Goal: Task Accomplishment & Management: Manage account settings

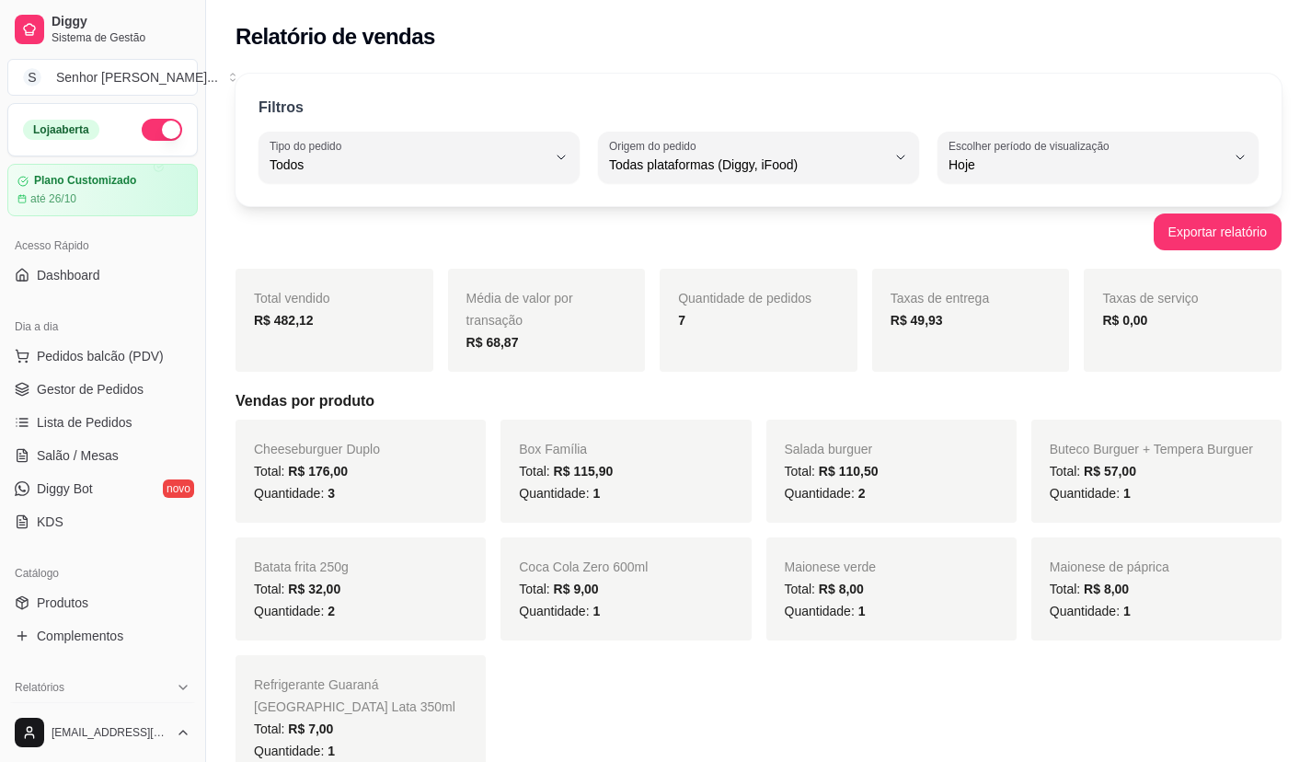
select select "ALL"
select select "0"
click at [141, 377] on link "Gestor de Pedidos" at bounding box center [102, 388] width 190 height 29
click at [105, 384] on span "Gestor de Pedidos" at bounding box center [90, 389] width 107 height 18
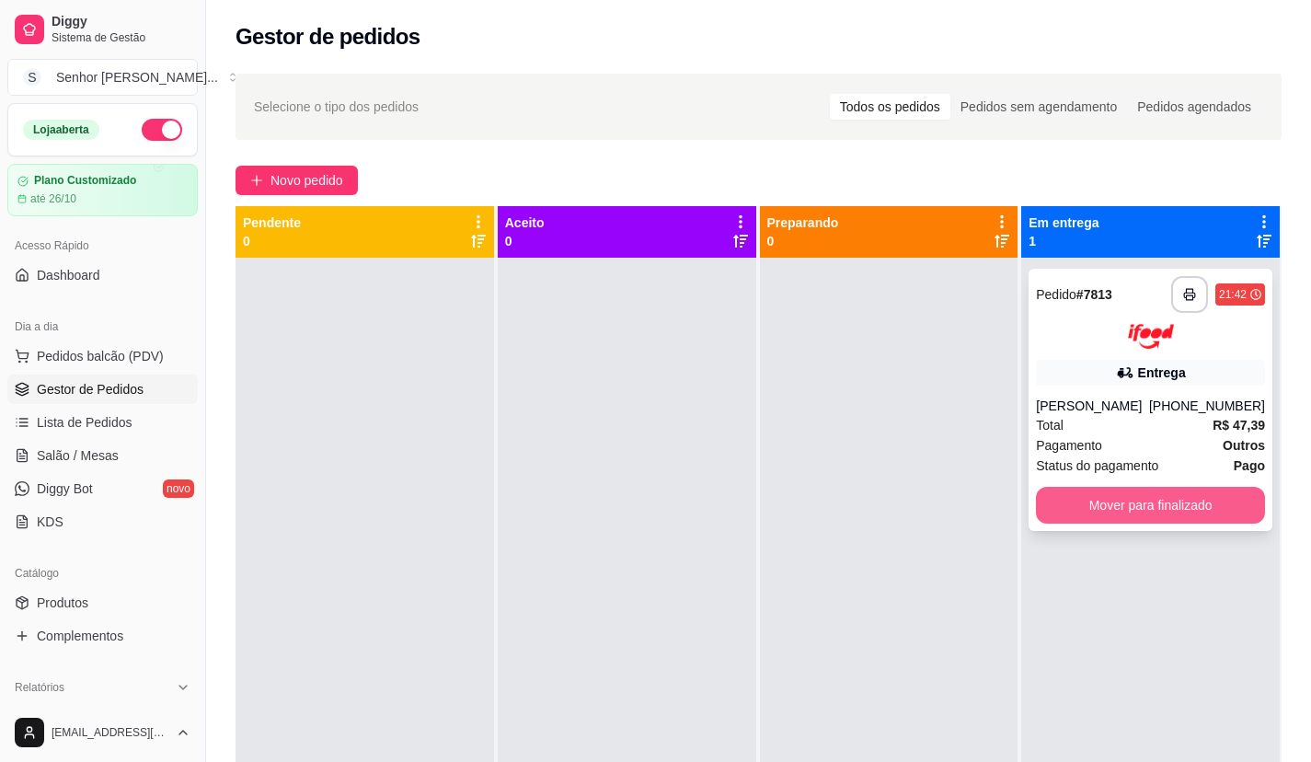
click at [1097, 512] on button "Mover para finalizado" at bounding box center [1150, 505] width 229 height 37
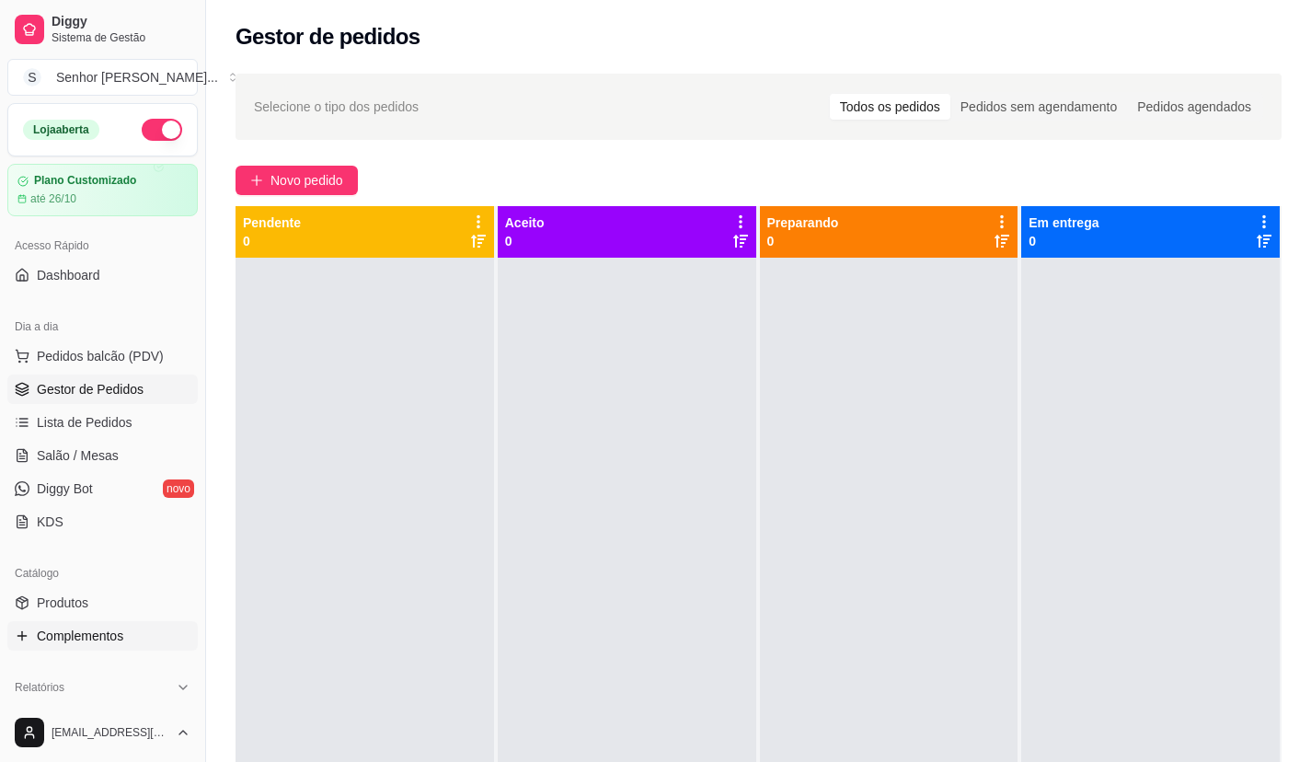
scroll to position [92, 0]
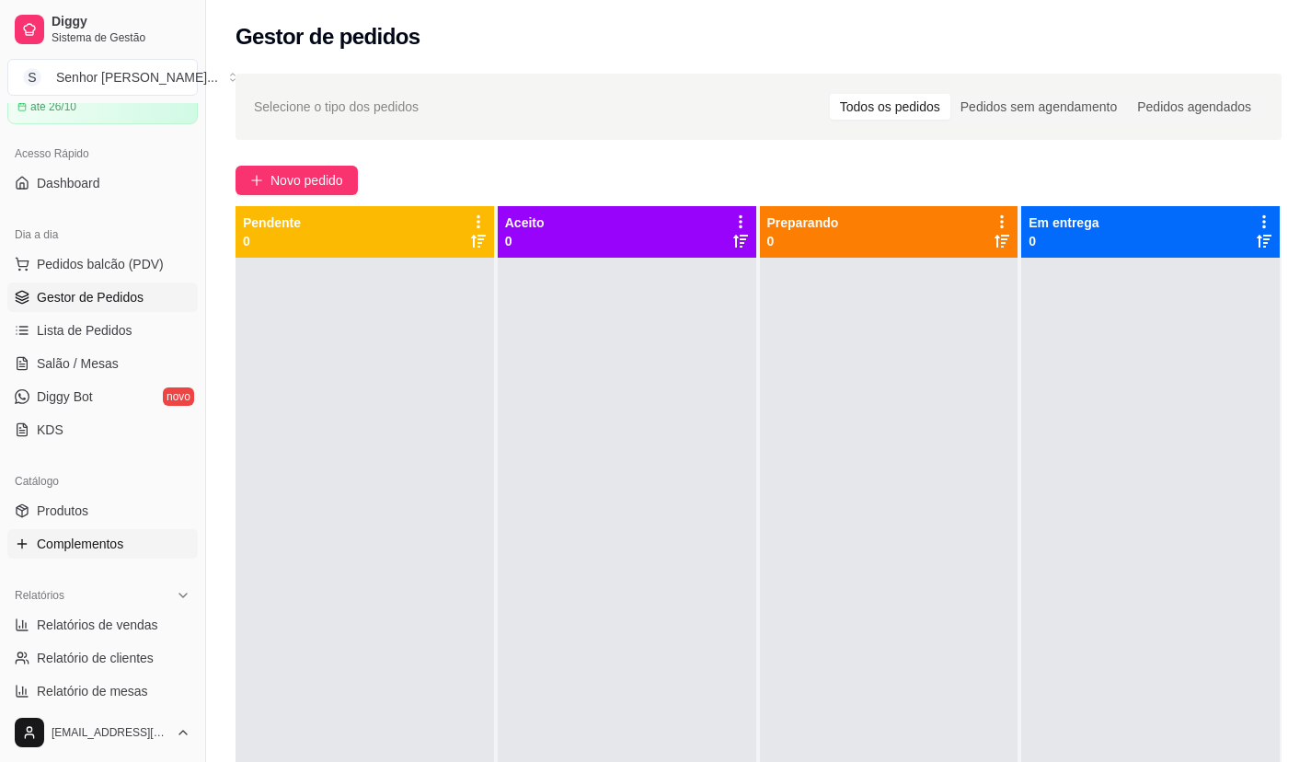
click at [81, 633] on span "Relatórios de vendas" at bounding box center [97, 625] width 121 height 18
select select "ALL"
select select "0"
